Goal: Task Accomplishment & Management: Complete application form

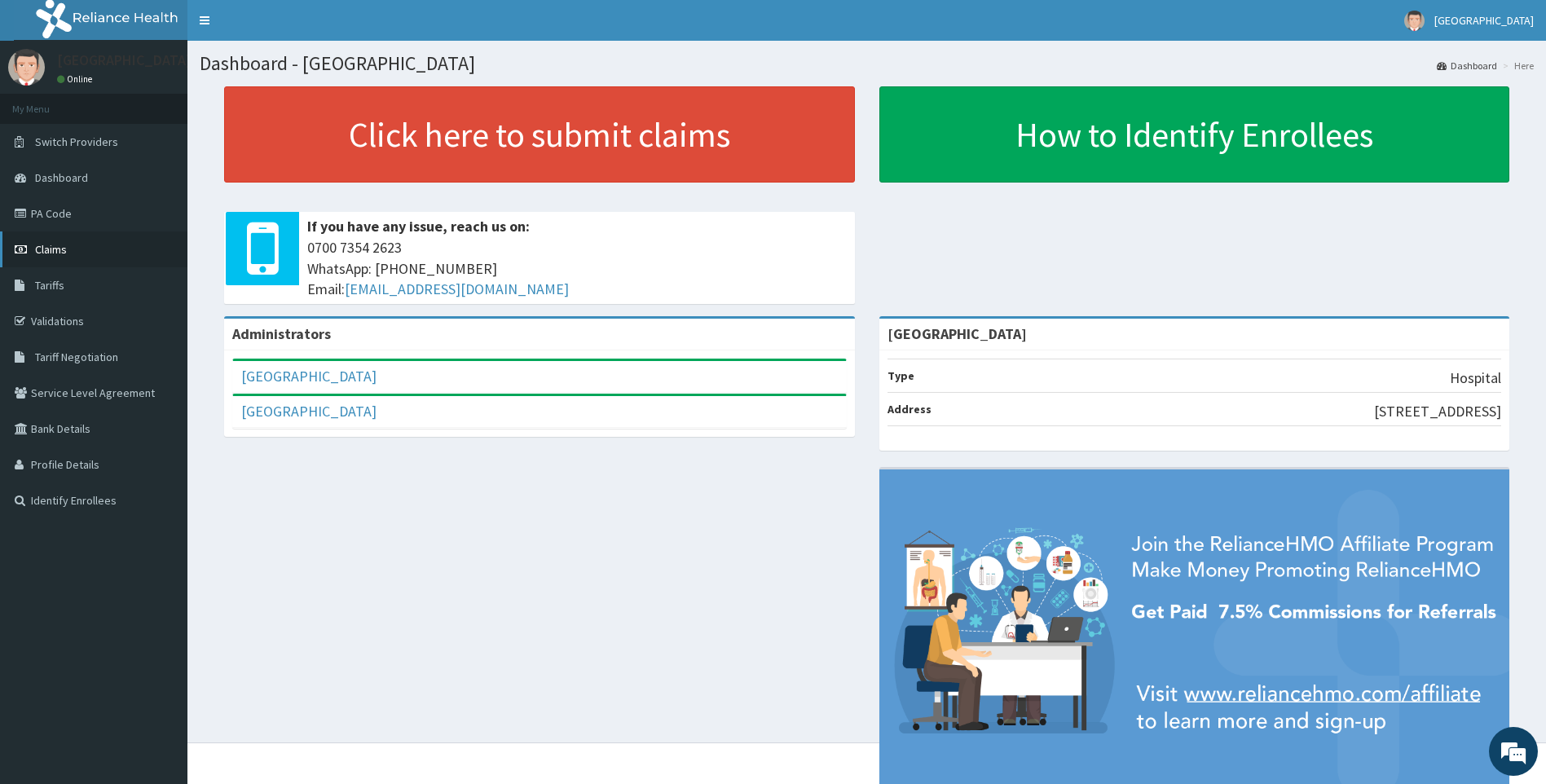
click at [64, 245] on span "Claims" at bounding box center [51, 249] width 32 height 15
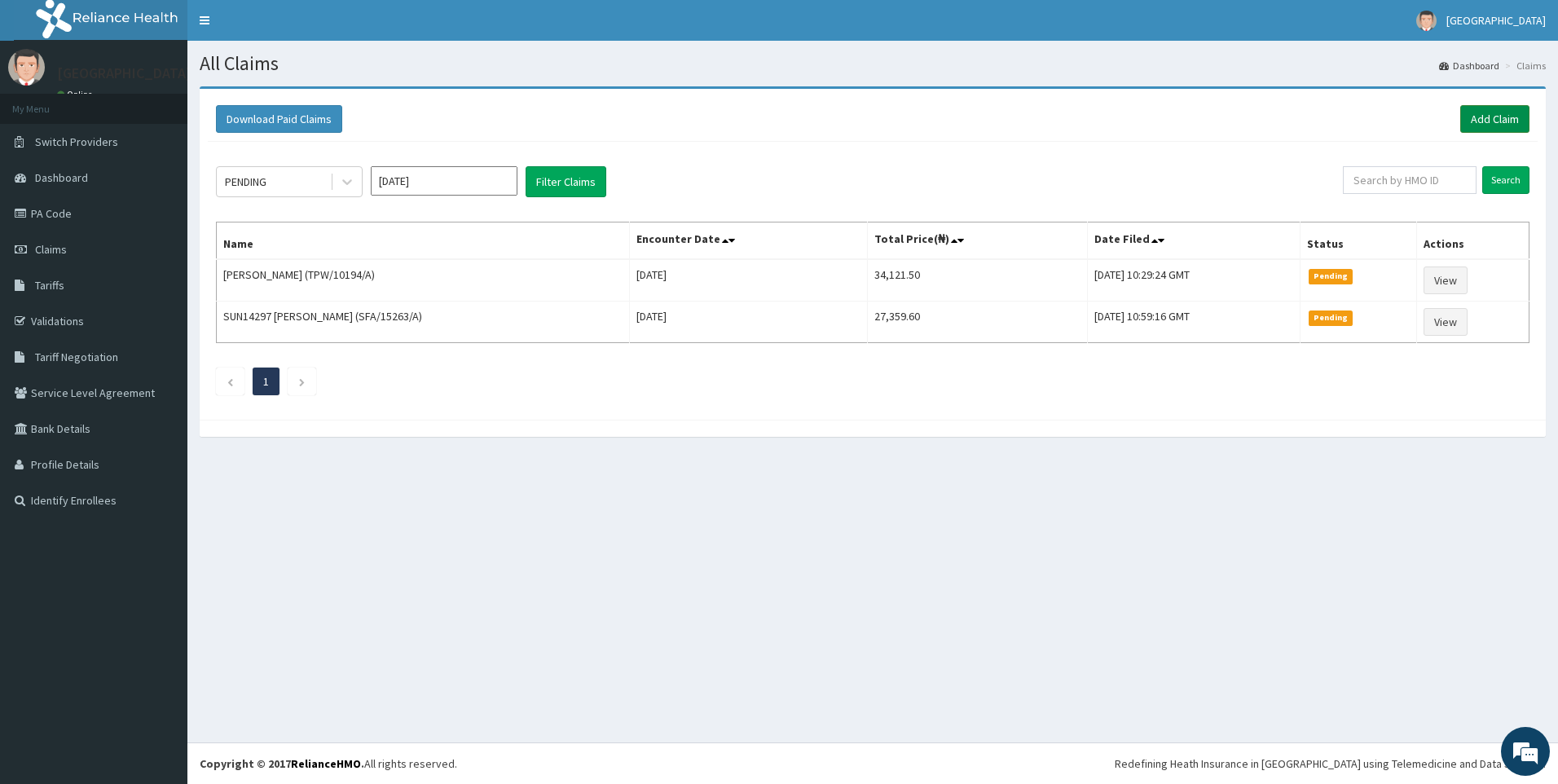
click at [1476, 118] on link "Add Claim" at bounding box center [1495, 119] width 69 height 28
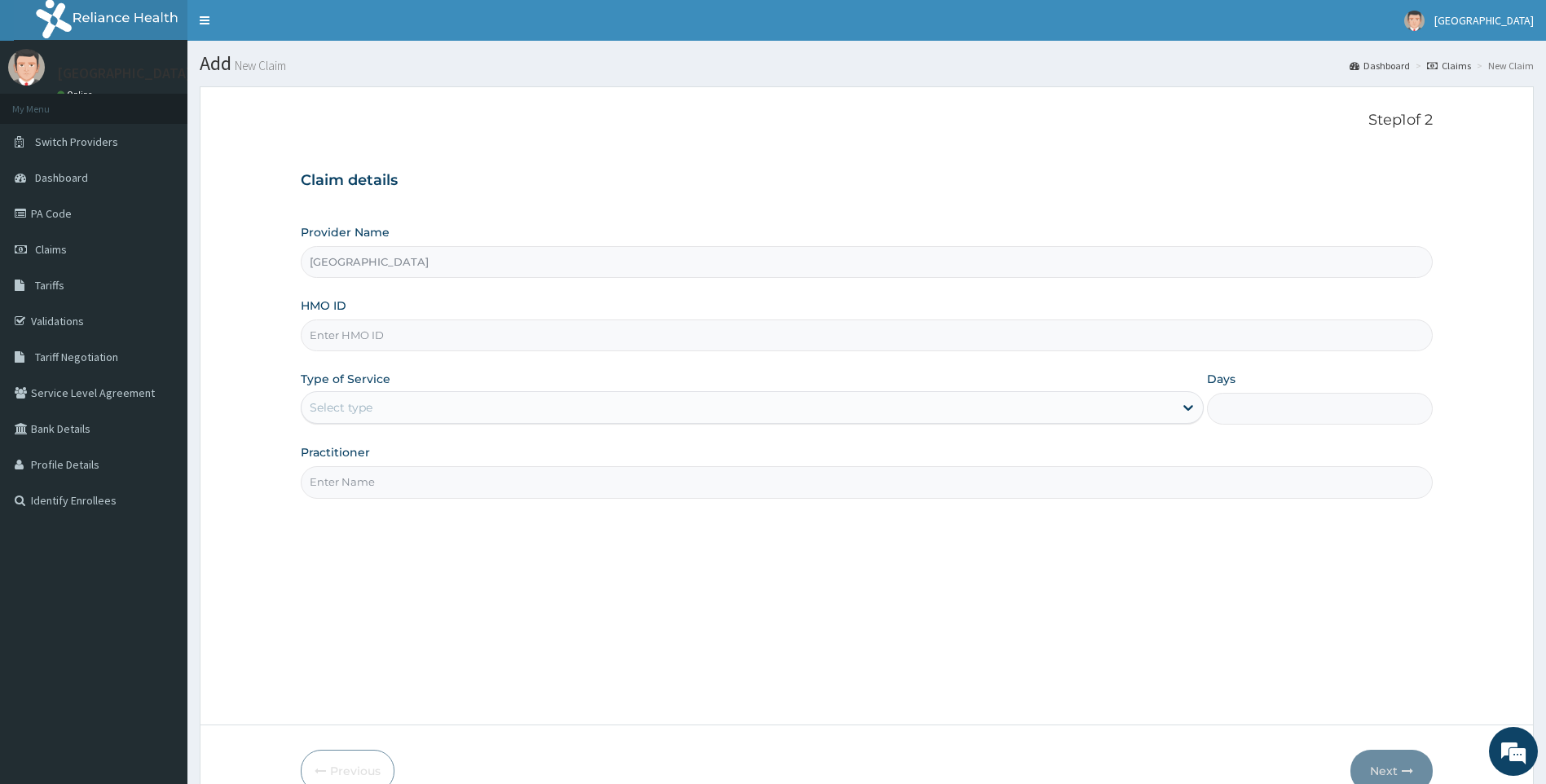
drag, startPoint x: 361, startPoint y: 357, endPoint x: 365, endPoint y: 334, distance: 23.3
paste input "2420626"
type input "2420626"
type input "[GEOGRAPHIC_DATA]"
